Goal: Find specific page/section: Find specific page/section

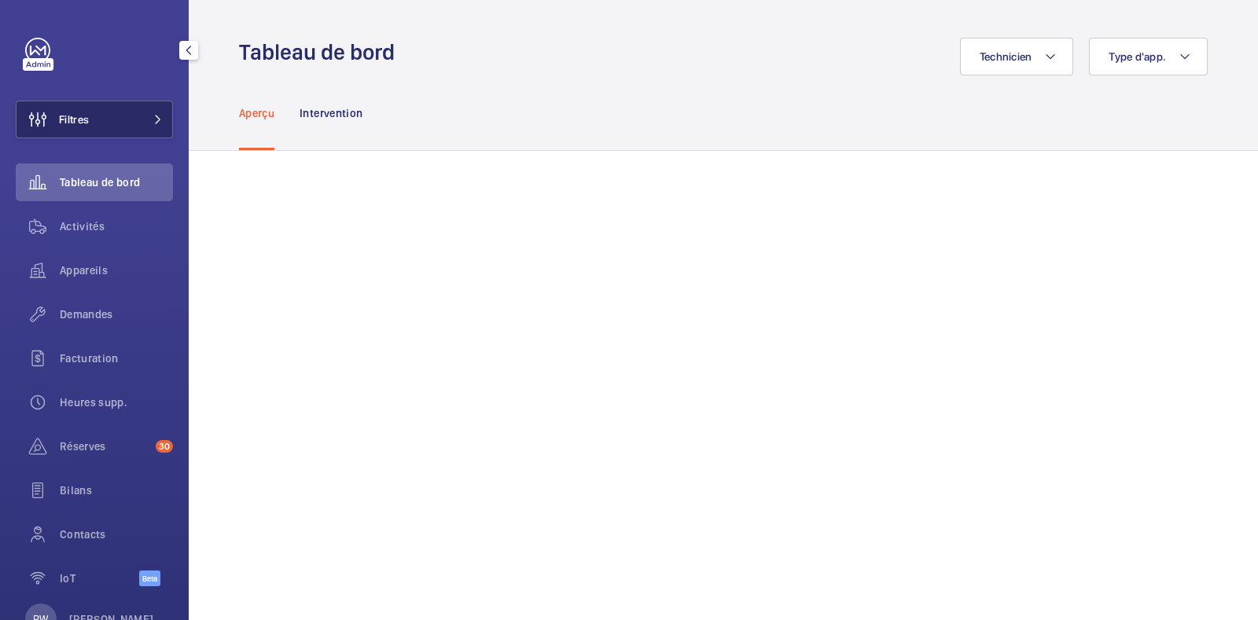
click at [127, 119] on button "Filtres" at bounding box center [94, 120] width 157 height 38
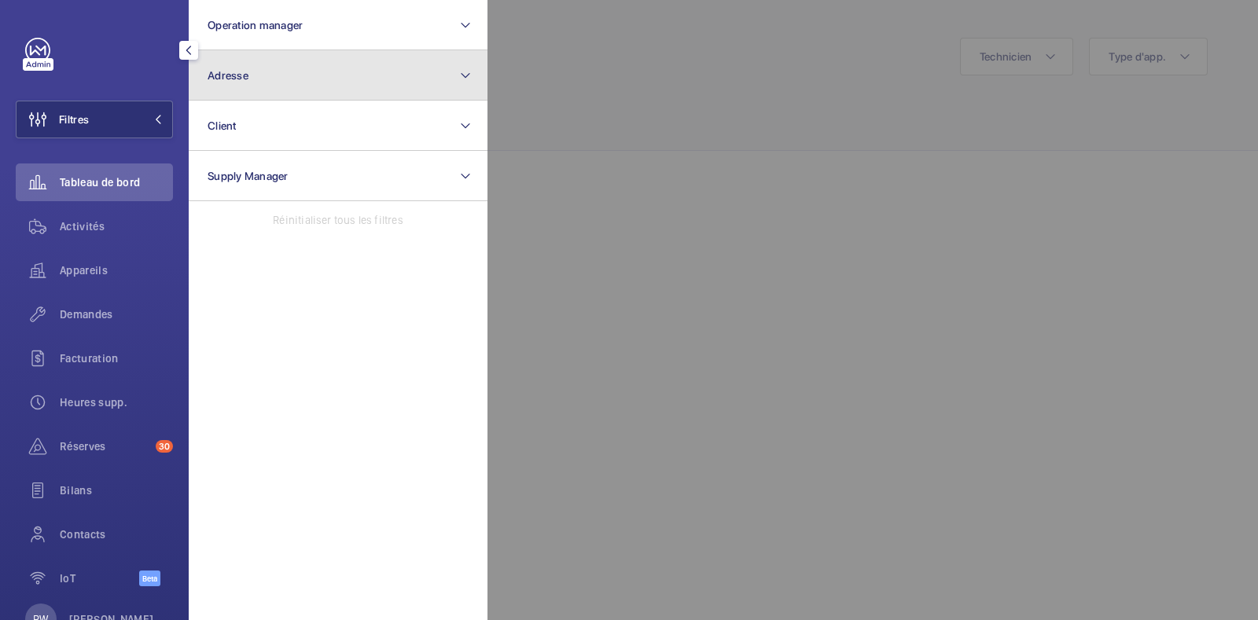
click at [266, 74] on button "Adresse" at bounding box center [338, 75] width 299 height 50
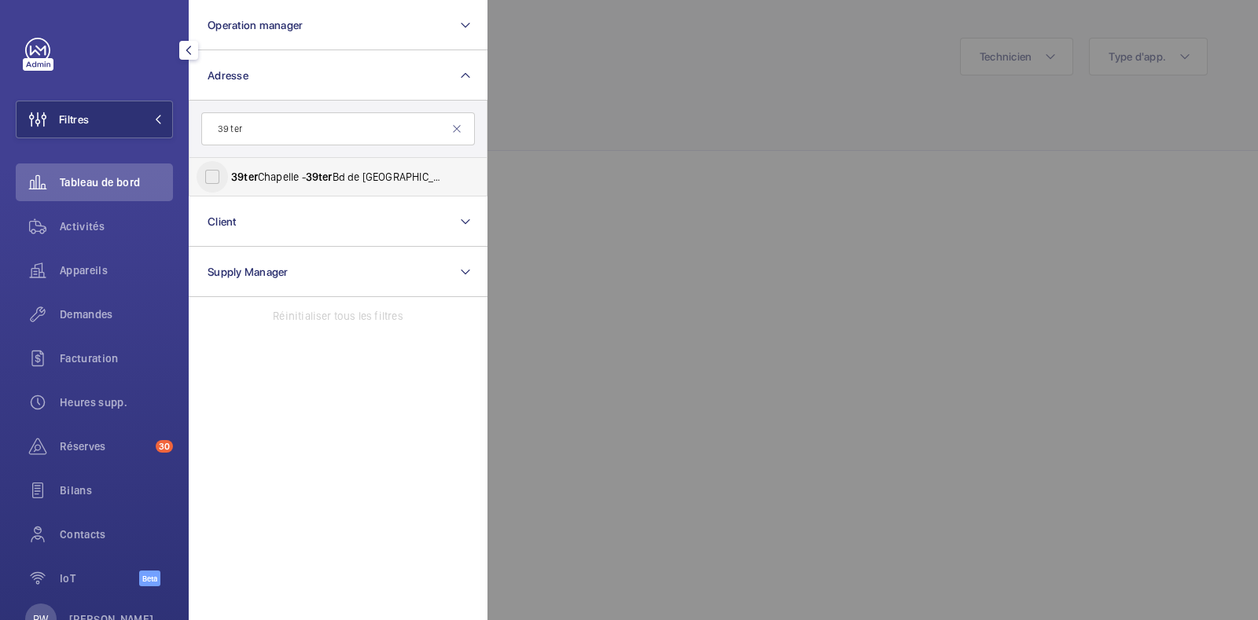
type input "39 ter"
click at [219, 182] on input "39 ter Chapelle - [STREET_ADDRESS]" at bounding box center [212, 176] width 31 height 31
checkbox input "true"
click at [619, 80] on div at bounding box center [1116, 310] width 1258 height 620
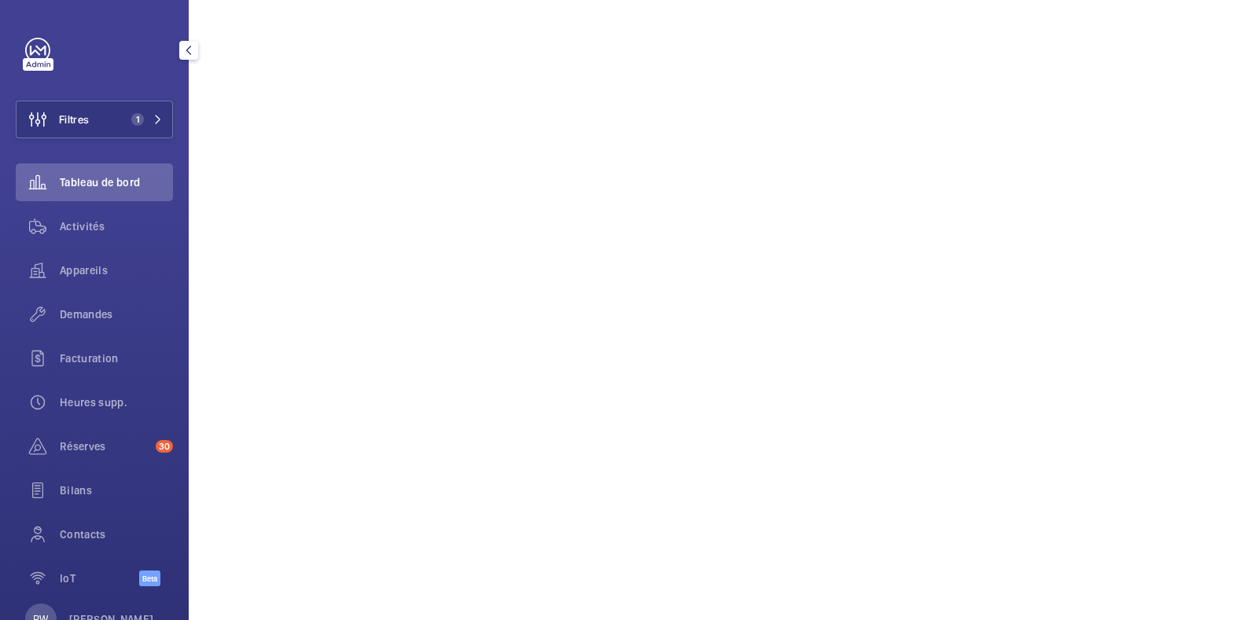
scroll to position [196, 0]
drag, startPoint x: 83, startPoint y: 262, endPoint x: 96, endPoint y: 264, distance: 13.6
click at [83, 263] on span "Appareils" at bounding box center [116, 271] width 113 height 16
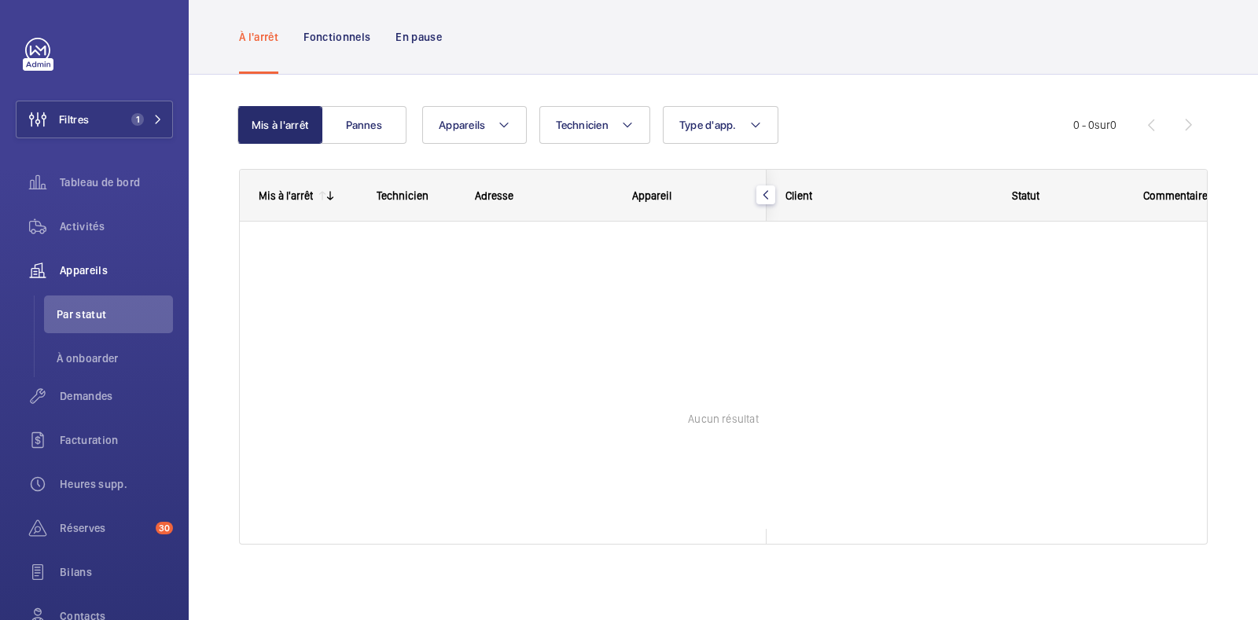
scroll to position [67, 0]
click at [426, 40] on p "En pause" at bounding box center [418, 38] width 46 height 16
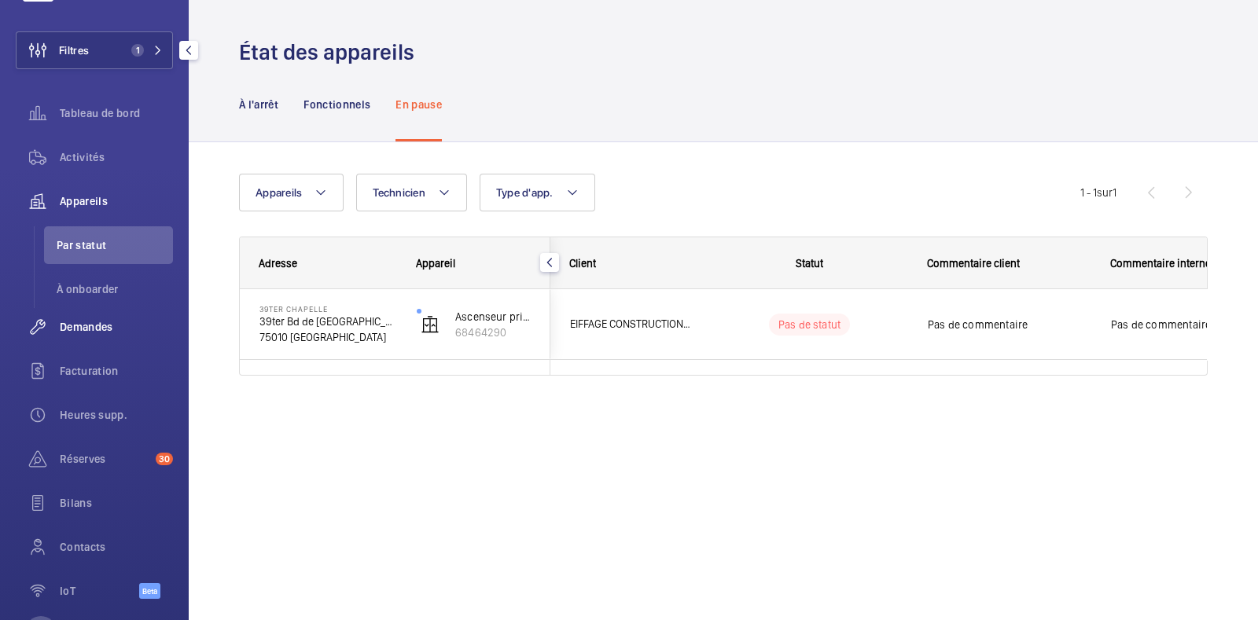
scroll to position [134, 0]
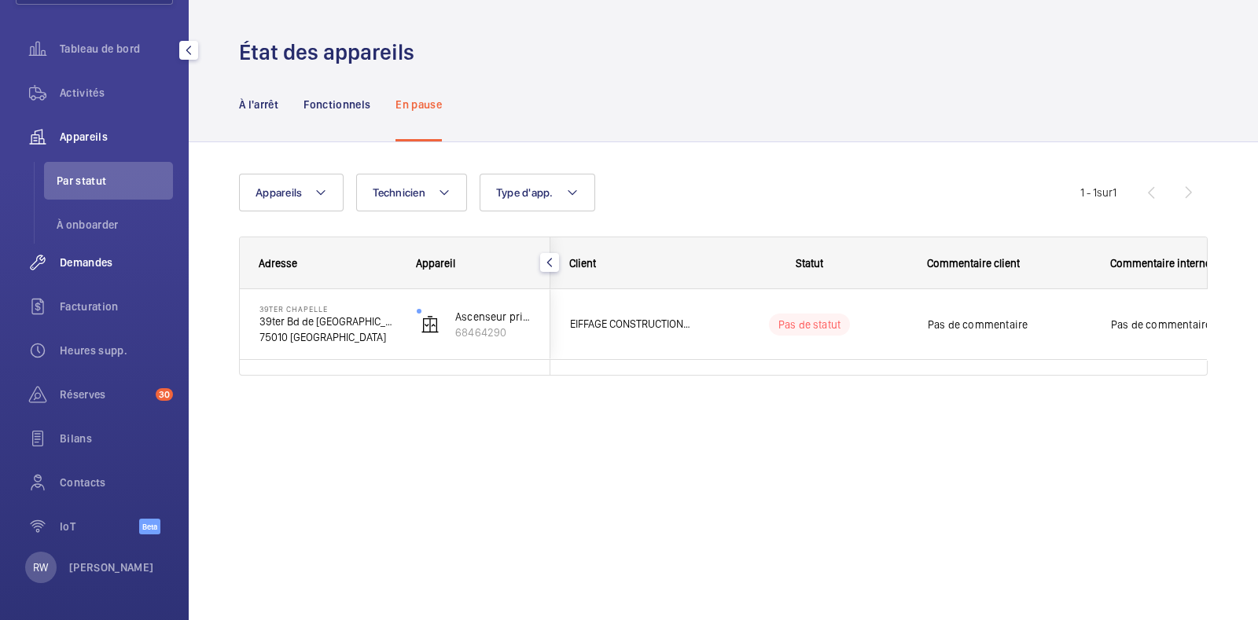
click at [83, 260] on span "Demandes" at bounding box center [116, 263] width 113 height 16
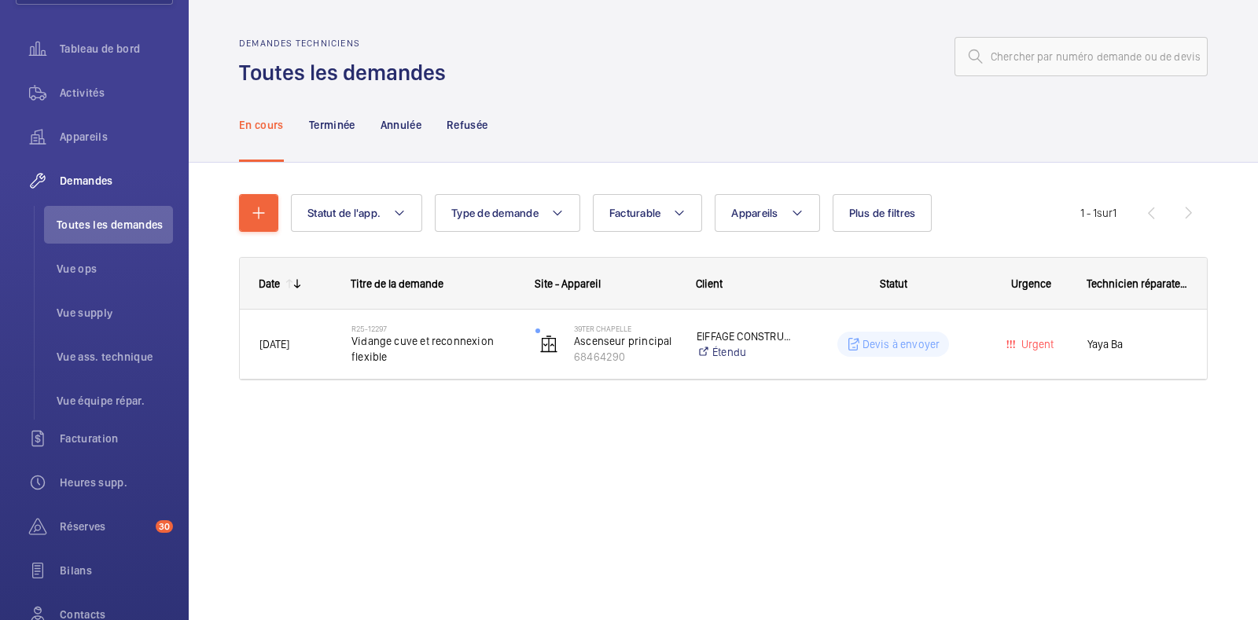
drag, startPoint x: 610, startPoint y: 121, endPoint x: 570, endPoint y: 115, distance: 40.6
click at [608, 120] on div "En cours Terminée Annulée Refusée" at bounding box center [723, 124] width 968 height 75
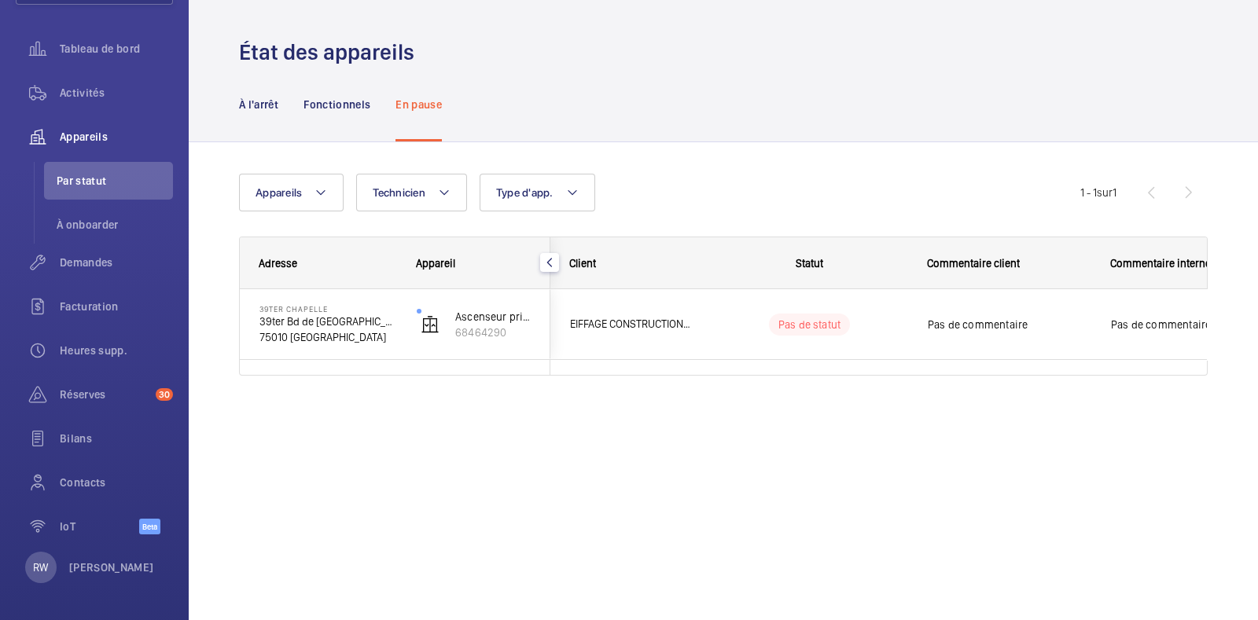
click at [733, 151] on div "Appareils Technicien Type d'app. Plus de filtres Réinitialiser tous les filtres…" at bounding box center [723, 281] width 968 height 265
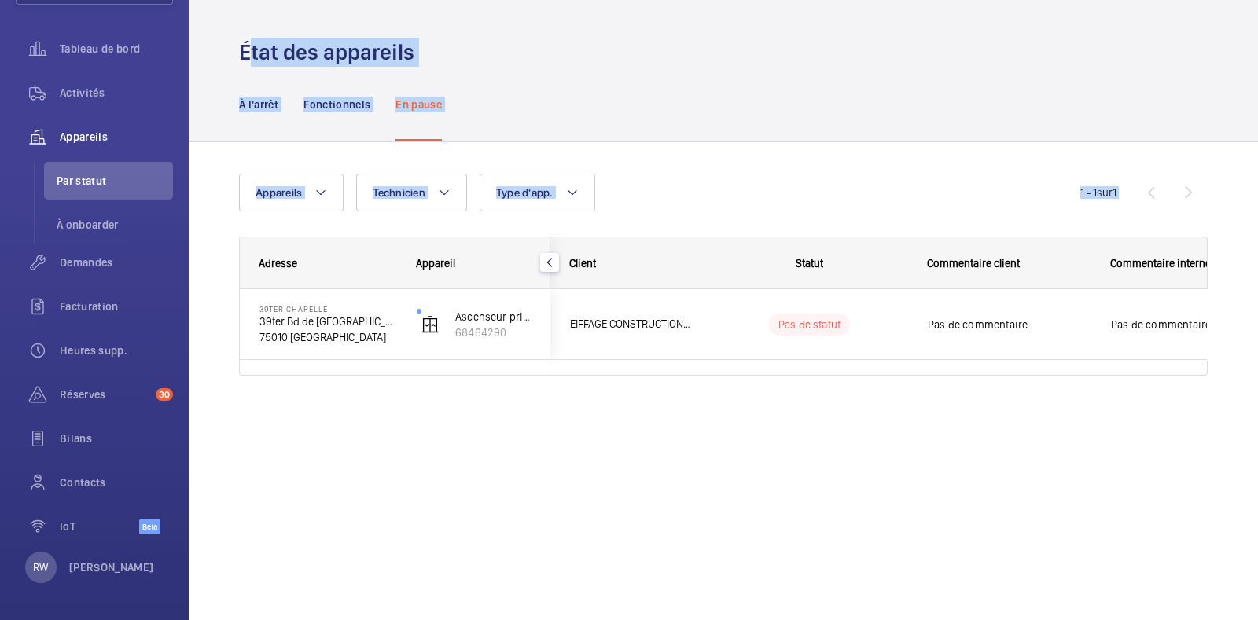
drag, startPoint x: 216, startPoint y: 45, endPoint x: 1257, endPoint y: 349, distance: 1084.3
click at [1257, 349] on wm-front-admin-devices-conditions "État des appareils À l'arrêt Fonctionnels En pause Appareils Technicien Type d'…" at bounding box center [723, 225] width 1069 height 451
click at [415, 513] on div "État des appareils À l'arrêt Fonctionnels En pause Appareils Technicien Type d'…" at bounding box center [723, 310] width 1069 height 620
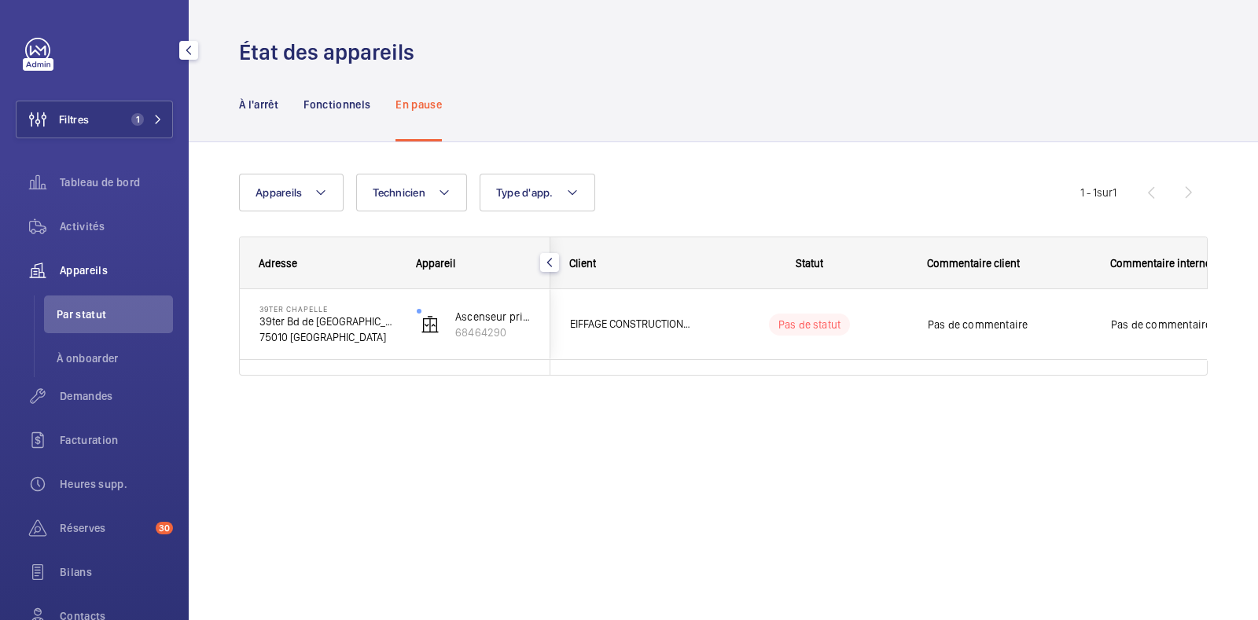
drag, startPoint x: 77, startPoint y: 196, endPoint x: 180, endPoint y: 192, distance: 103.1
click at [79, 196] on div "Tableau de bord" at bounding box center [94, 183] width 157 height 38
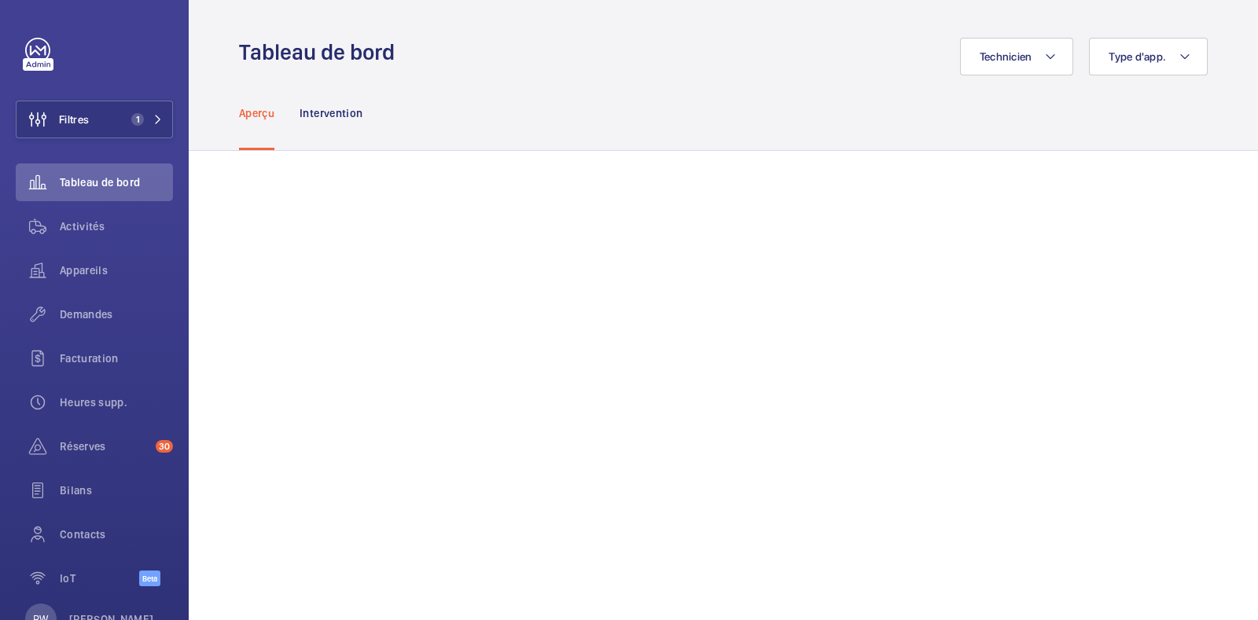
click at [233, 35] on wm-front-admin-header "Tableau de bord Technicien Type d'app." at bounding box center [723, 37] width 1069 height 75
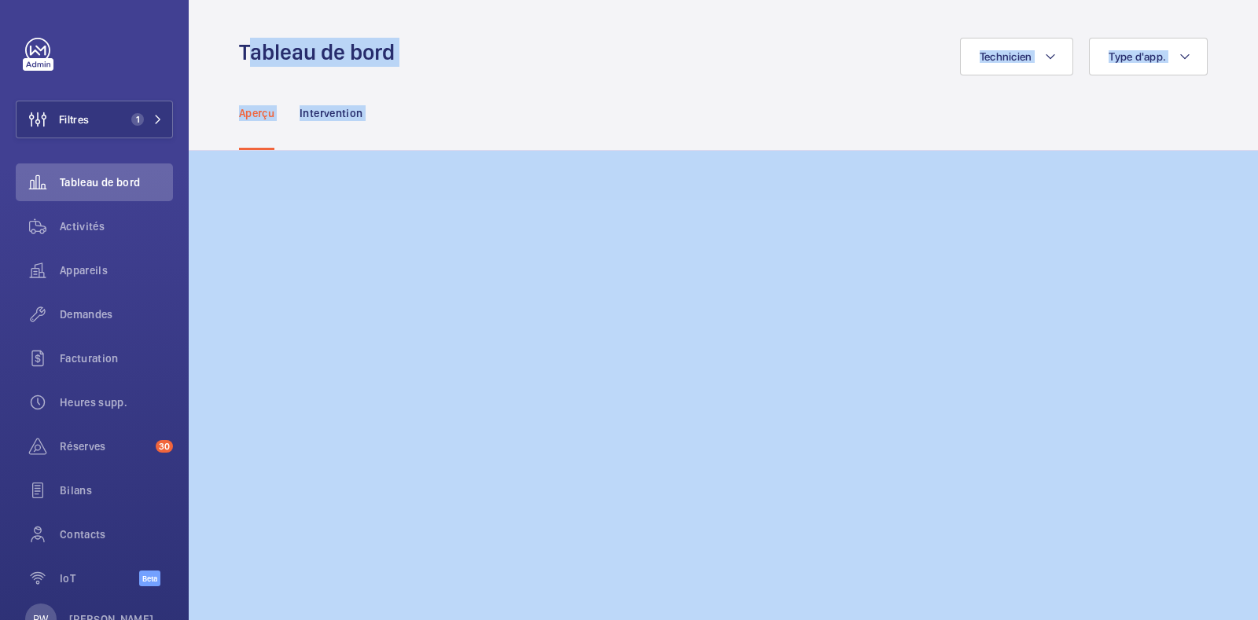
drag, startPoint x: 230, startPoint y: 46, endPoint x: 440, endPoint y: 156, distance: 237.0
click at [358, 44] on h1 "Tableau de bord" at bounding box center [321, 52] width 165 height 29
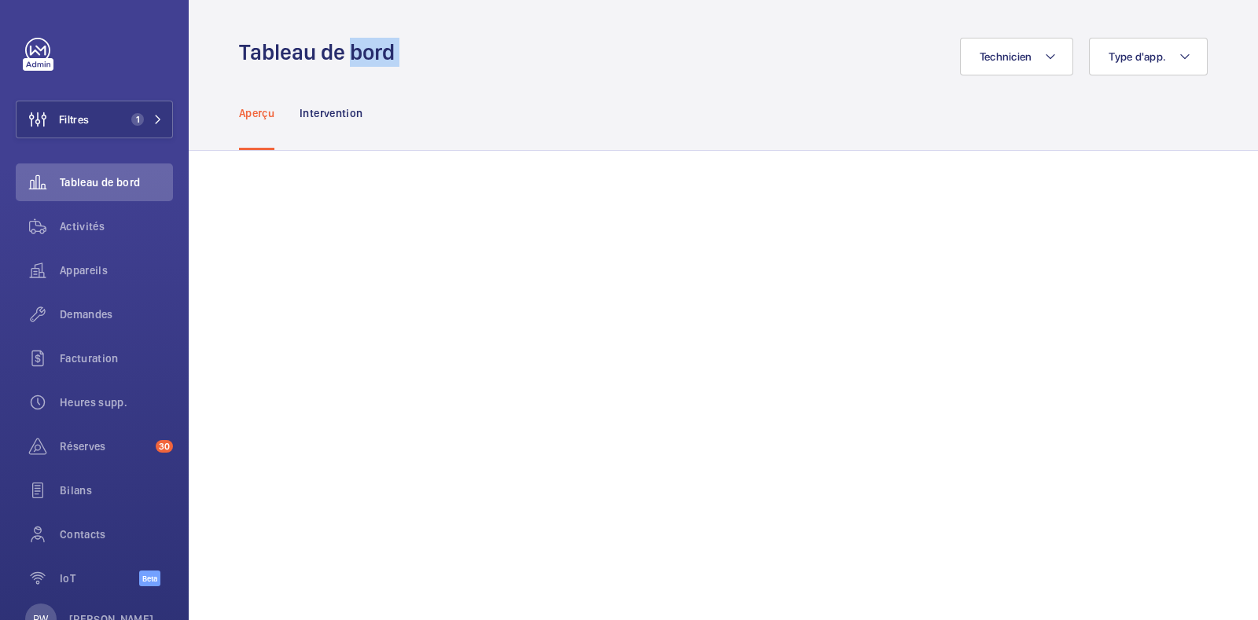
drag, startPoint x: 343, startPoint y: 53, endPoint x: 413, endPoint y: 61, distance: 71.3
click at [413, 61] on div "Tableau de bord Technicien Type d'app." at bounding box center [723, 57] width 968 height 38
click at [414, 62] on div "Technicien Type d'app." at bounding box center [805, 57] width 803 height 38
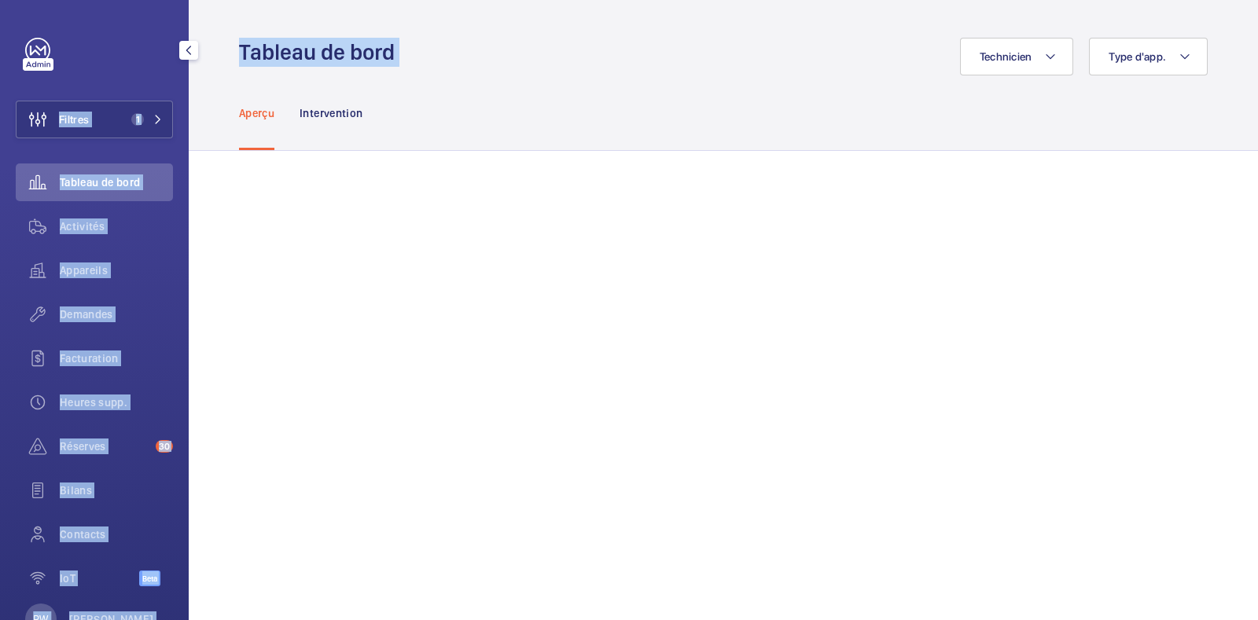
drag, startPoint x: 411, startPoint y: 50, endPoint x: 134, endPoint y: 54, distance: 276.7
click at [138, 57] on mat-sidenav-content "Filtres 1 Tableau de bord Activités Appareils Demandes Facturation Heures supp.…" at bounding box center [629, 310] width 1258 height 620
click at [130, 53] on div at bounding box center [99, 50] width 148 height 25
click at [649, 65] on div "Technicien Type d'app." at bounding box center [805, 57] width 803 height 38
click at [513, 63] on div "Technicien Type d'app." at bounding box center [805, 57] width 803 height 38
